Goal: Task Accomplishment & Management: Manage account settings

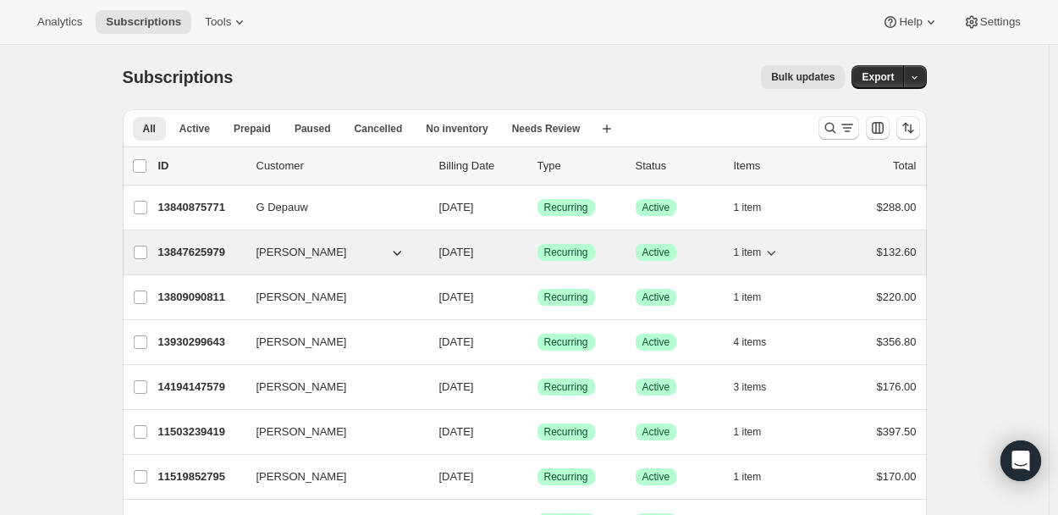
click at [374, 255] on button "[PERSON_NAME]" at bounding box center [330, 252] width 169 height 27
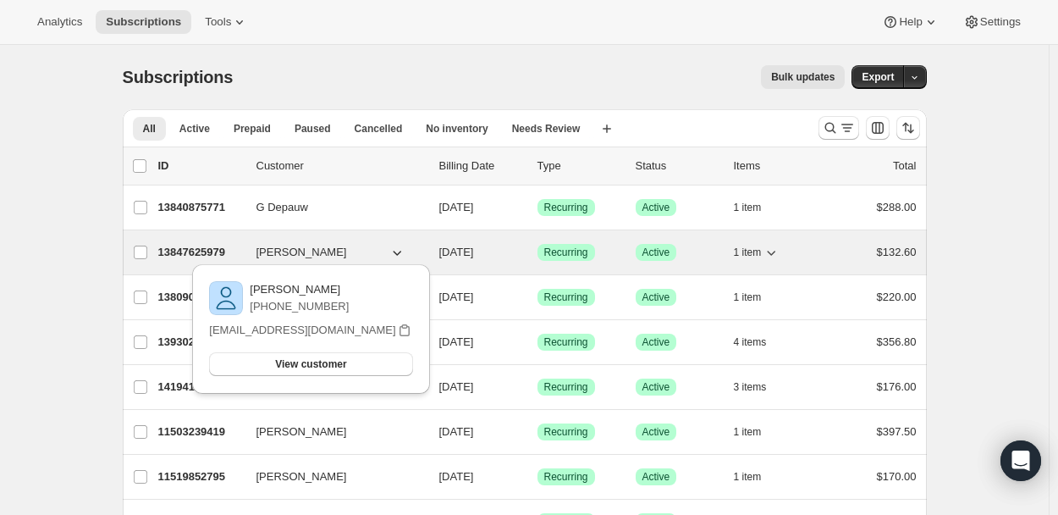
click at [211, 247] on p "13847625979" at bounding box center [200, 252] width 85 height 17
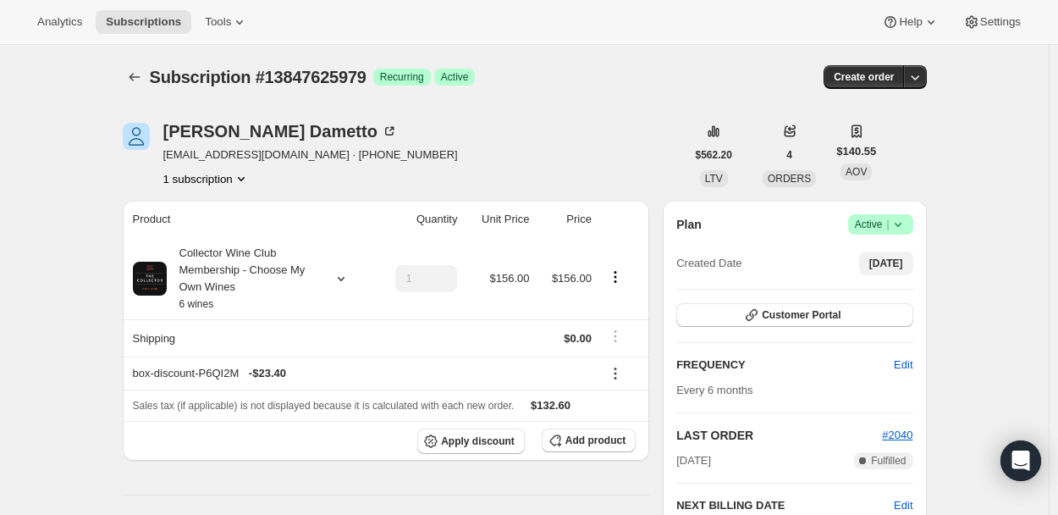
scroll to position [85, 0]
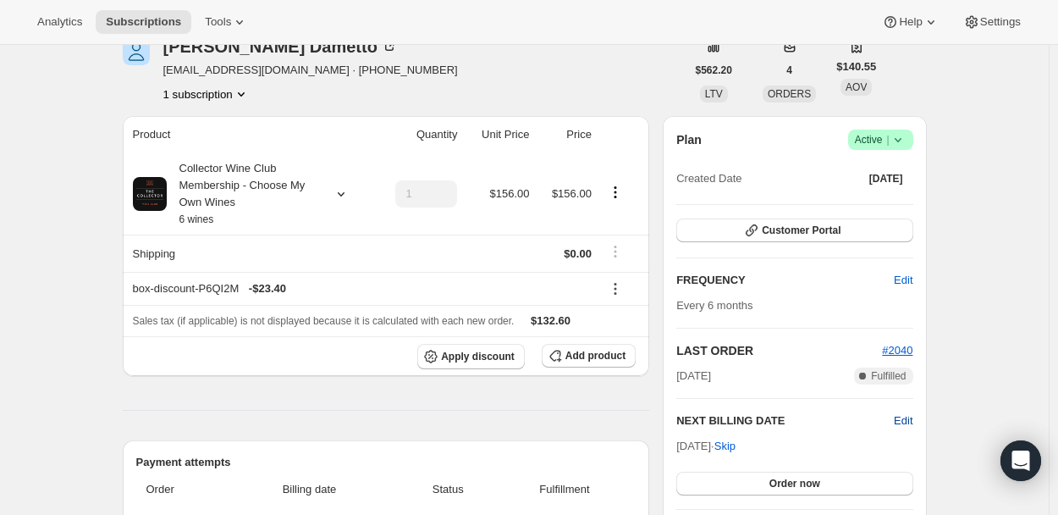
click at [907, 417] on span "Edit" at bounding box center [903, 420] width 19 height 17
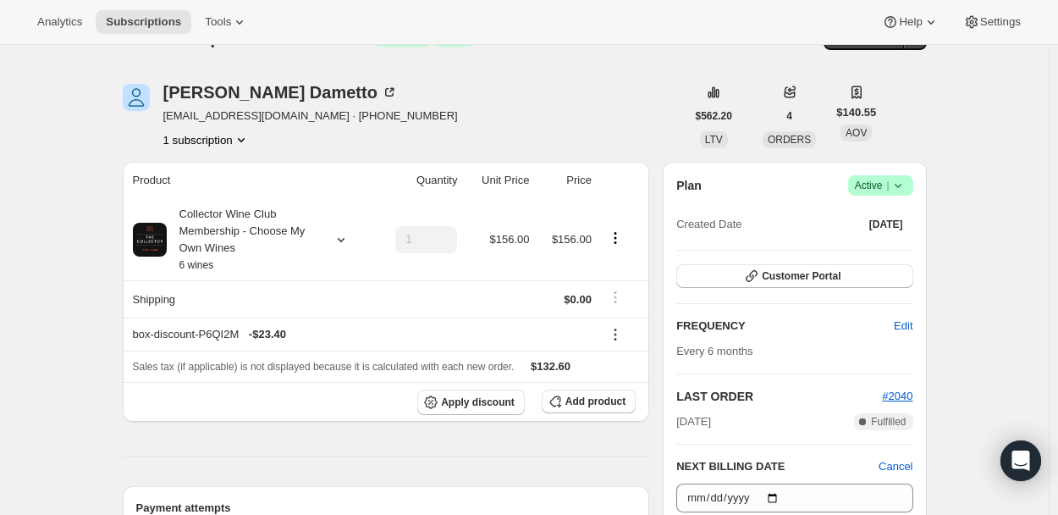
scroll to position [0, 0]
